Goal: Task Accomplishment & Management: Manage account settings

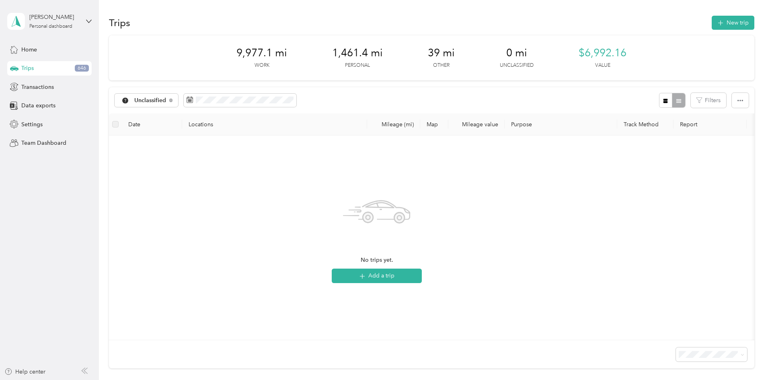
click at [393, 261] on span "No trips yet." at bounding box center [377, 260] width 33 height 9
